Goal: Transaction & Acquisition: Purchase product/service

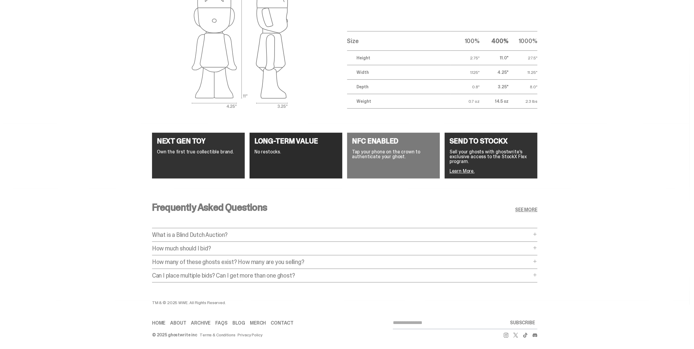
scroll to position [1027, 0]
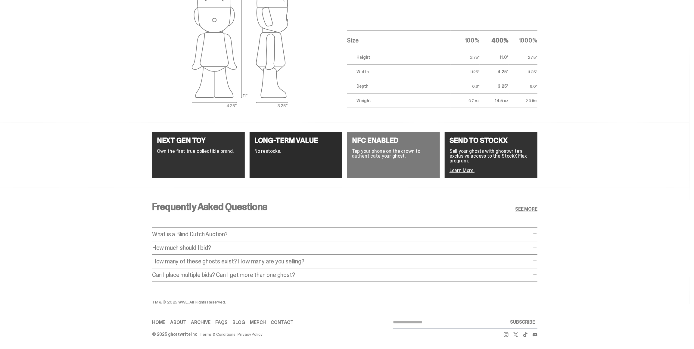
click at [537, 231] on span at bounding box center [535, 233] width 5 height 5
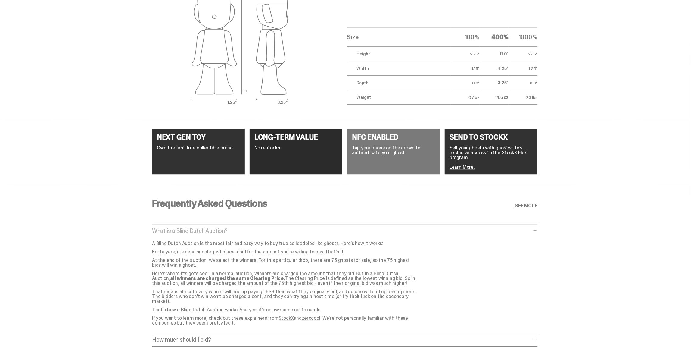
drag, startPoint x: 445, startPoint y: 254, endPoint x: 586, endPoint y: 254, distance: 140.3
drag, startPoint x: 586, startPoint y: 254, endPoint x: 612, endPoint y: 83, distance: 173.7
click at [612, 83] on div "These are 400% ghosts. Size 100% 400% 1000% Height 2.75" 11.0" 27.5" Width 1.12…" at bounding box center [345, 38] width 690 height 162
drag, startPoint x: 132, startPoint y: 167, endPoint x: 103, endPoint y: 144, distance: 36.7
click at [103, 144] on div "NEXT GEN TOY Own the first true collectible brand. LONG-TERM VALUE No restocks.…" at bounding box center [345, 151] width 690 height 65
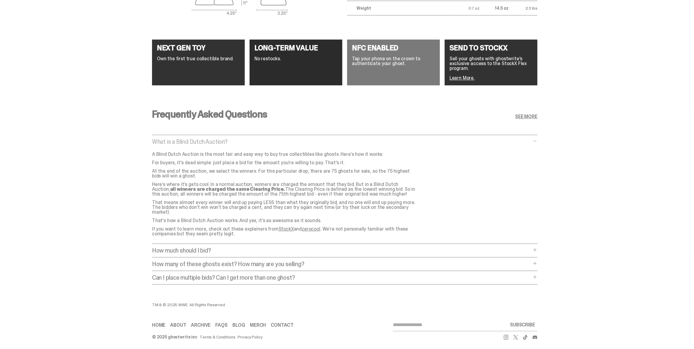
scroll to position [1118, 0]
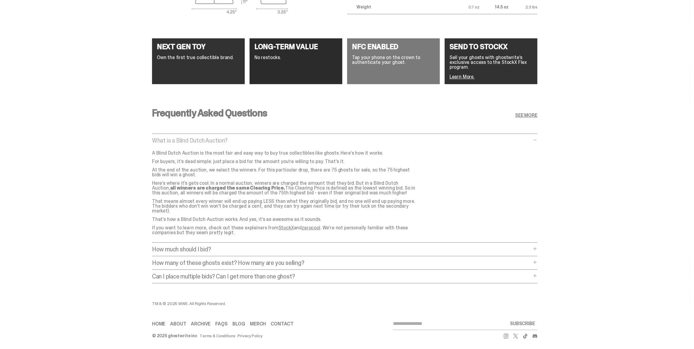
click at [200, 246] on p "How much should I bid?" at bounding box center [341, 249] width 379 height 6
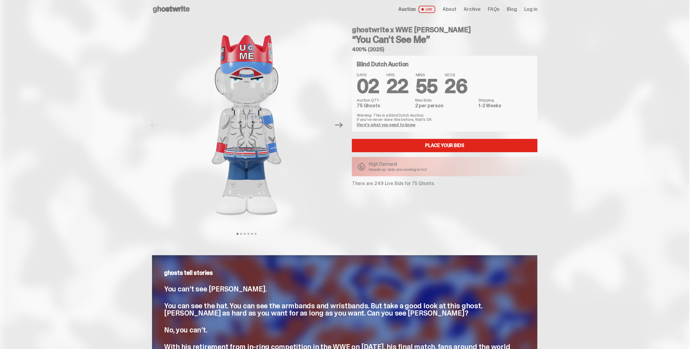
scroll to position [0, 0]
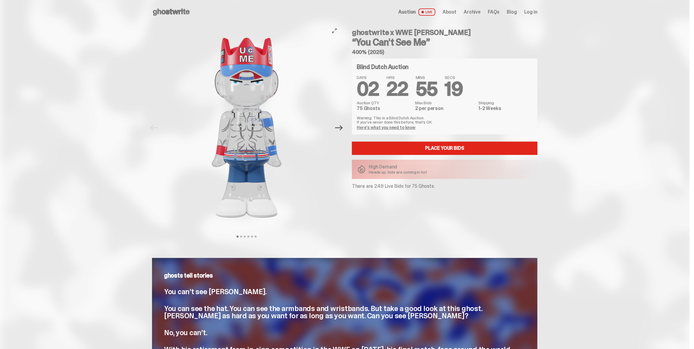
click at [342, 130] on icon "Next" at bounding box center [339, 127] width 8 height 5
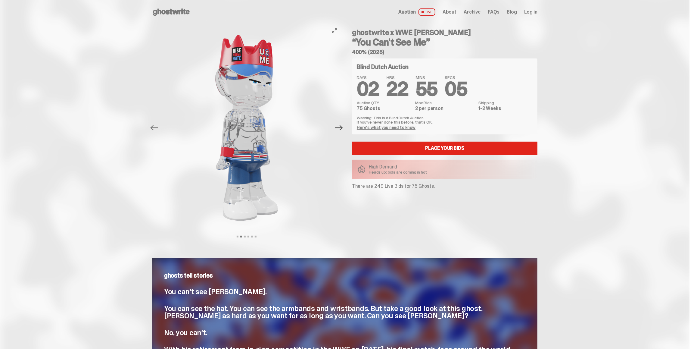
click at [339, 126] on icon "Next" at bounding box center [339, 128] width 8 height 8
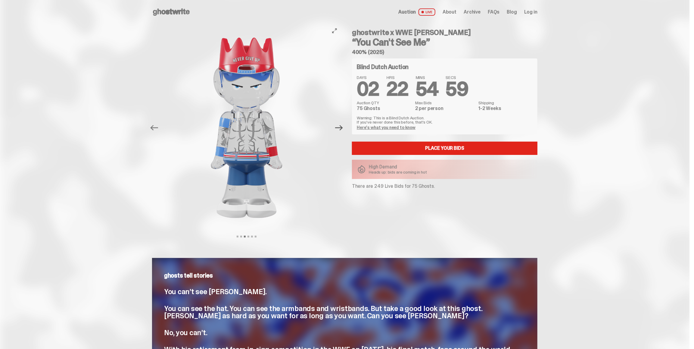
click at [341, 128] on icon "Next" at bounding box center [339, 127] width 8 height 5
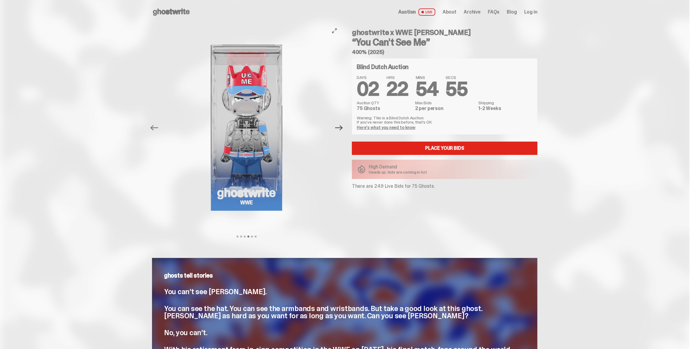
click at [341, 128] on icon "Next" at bounding box center [339, 127] width 8 height 5
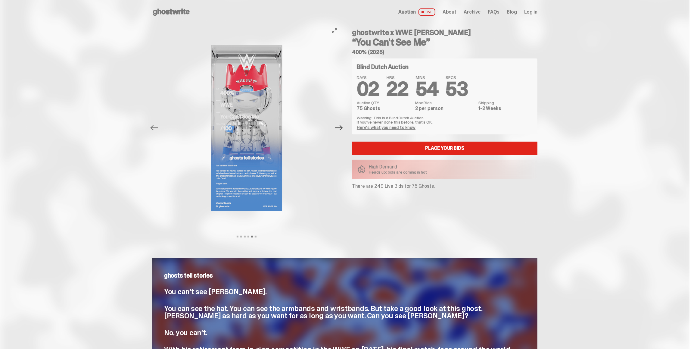
click at [341, 128] on icon "Next" at bounding box center [339, 127] width 8 height 5
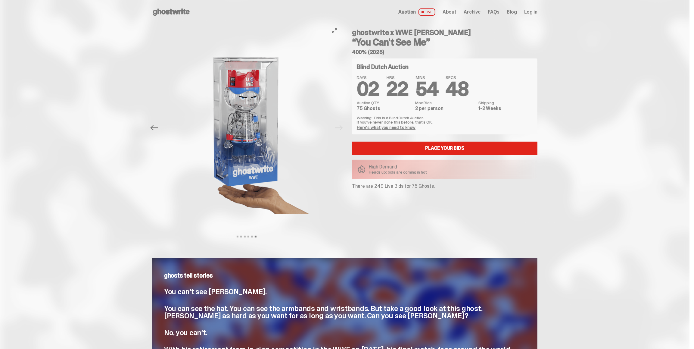
click at [341, 129] on div at bounding box center [246, 127] width 189 height 207
